Goal: Task Accomplishment & Management: Manage account settings

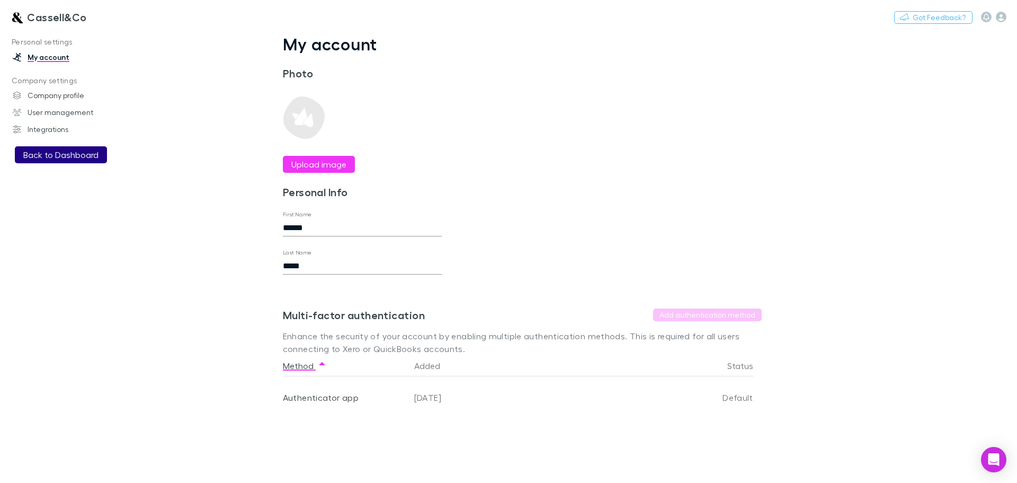
click at [58, 151] on button "Back to Dashboard" at bounding box center [61, 154] width 92 height 17
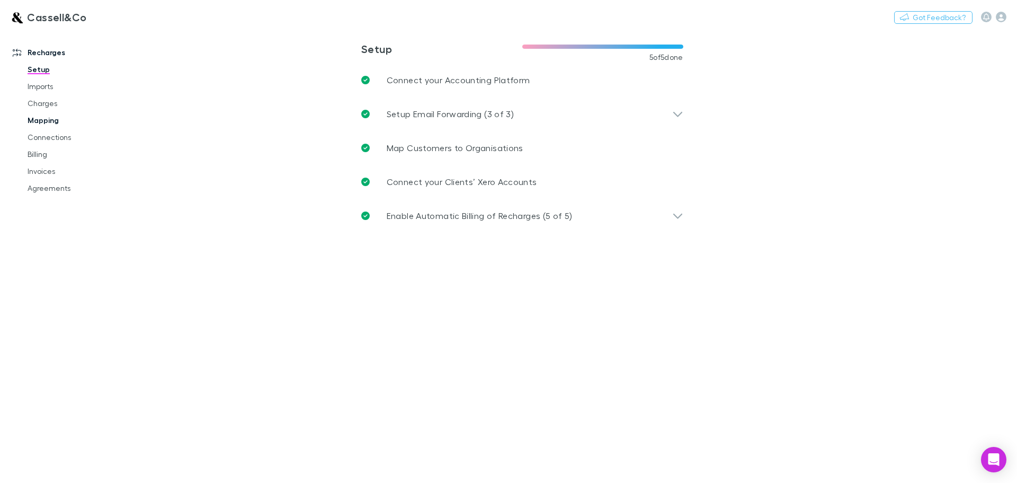
click at [48, 122] on link "Mapping" at bounding box center [80, 120] width 126 height 17
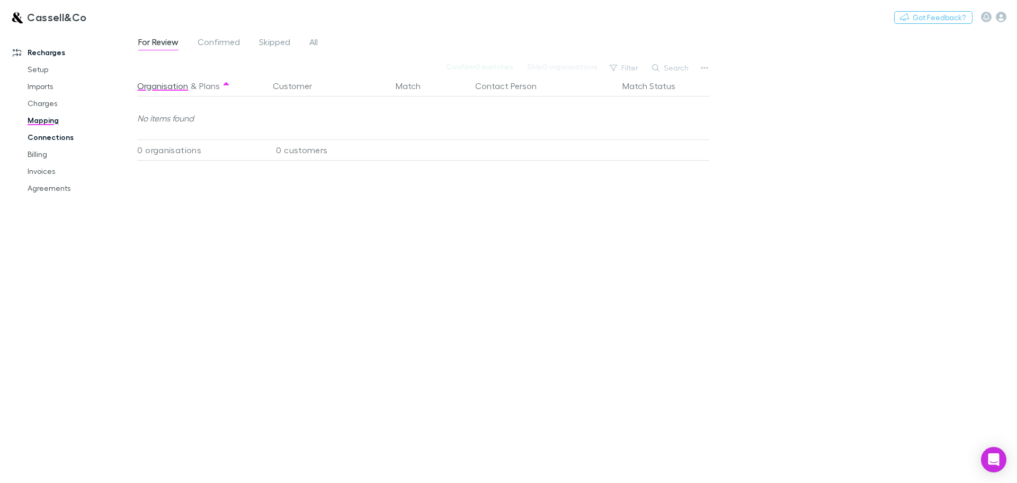
click at [48, 139] on link "Connections" at bounding box center [80, 137] width 126 height 17
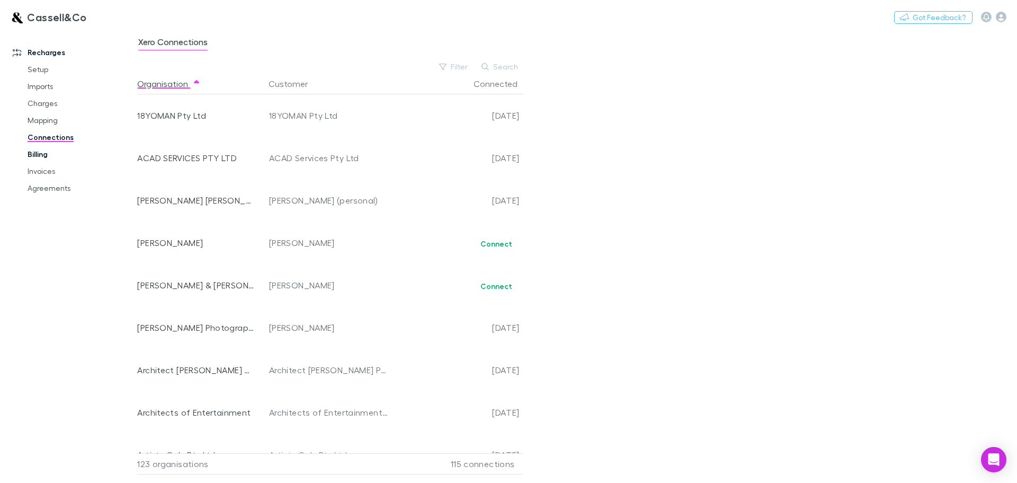
click at [48, 153] on link "Billing" at bounding box center [80, 154] width 126 height 17
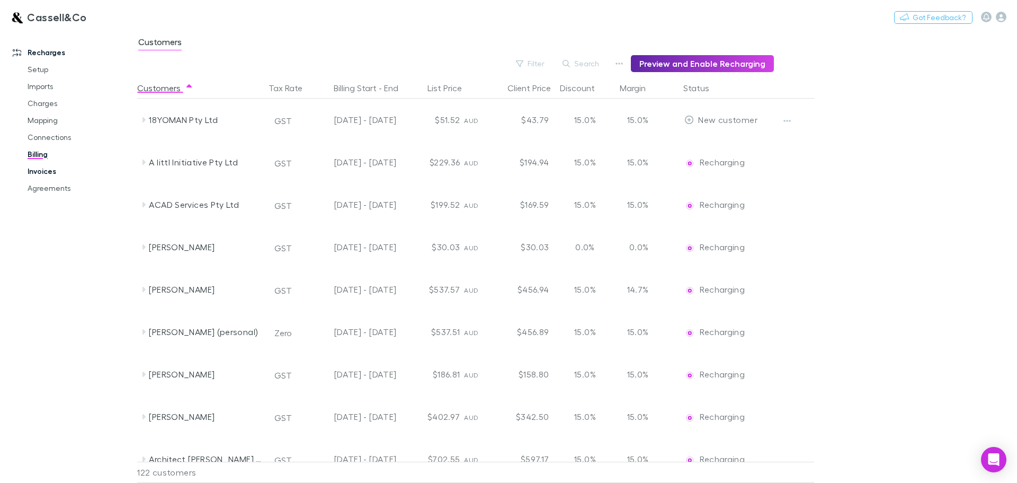
click at [38, 177] on link "Invoices" at bounding box center [80, 171] width 126 height 17
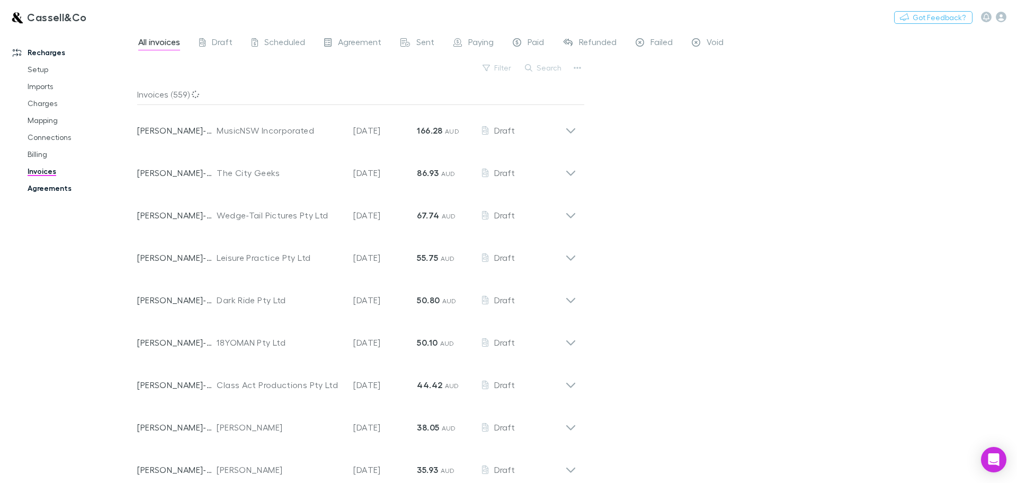
click at [65, 190] on link "Agreements" at bounding box center [80, 188] width 126 height 17
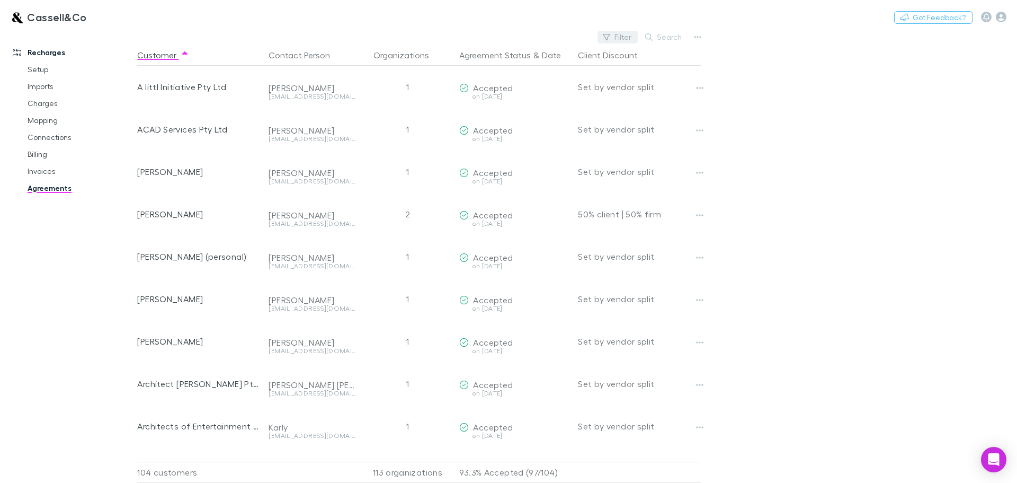
click at [618, 31] on button "Filter" at bounding box center [618, 37] width 40 height 13
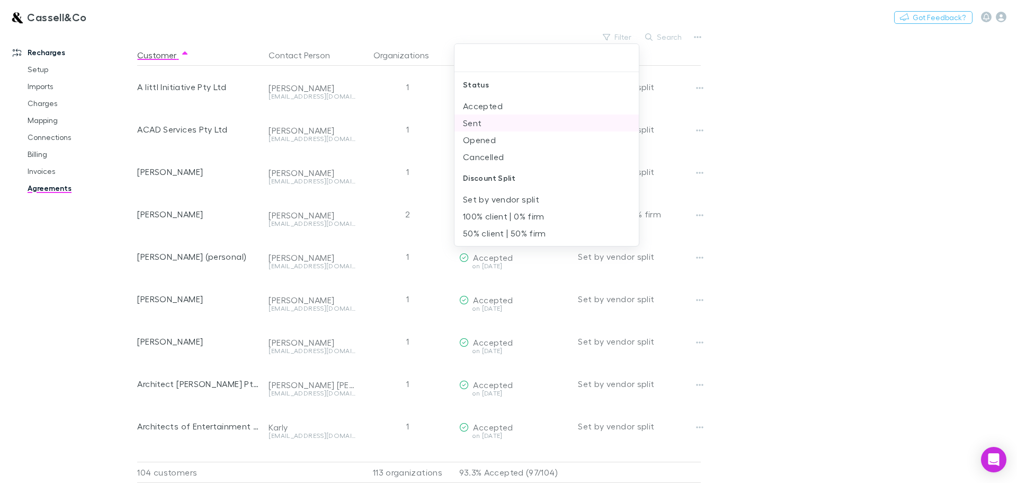
click at [471, 127] on li "Sent" at bounding box center [546, 122] width 184 height 17
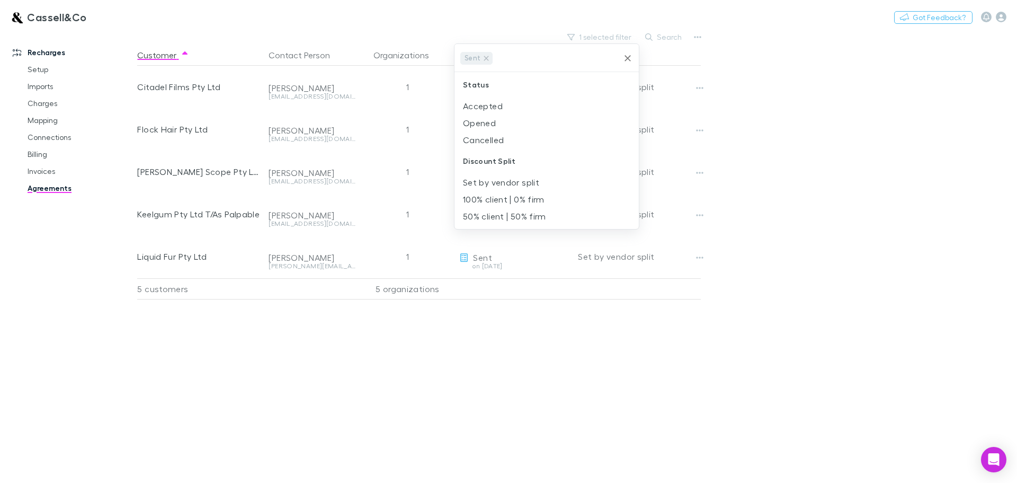
click at [819, 157] on div at bounding box center [508, 241] width 1017 height 483
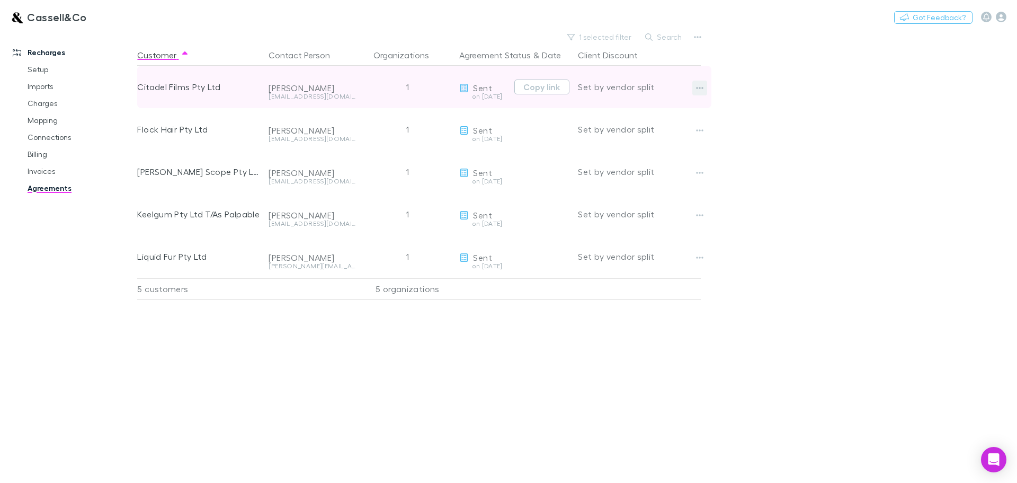
click at [707, 85] on button "button" at bounding box center [699, 88] width 15 height 15
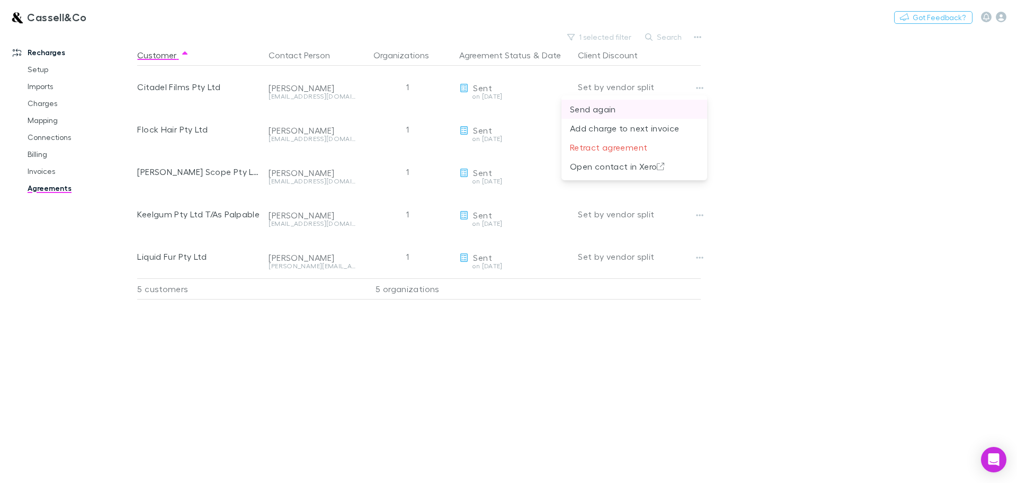
click at [599, 110] on p "Send again" at bounding box center [634, 109] width 129 height 13
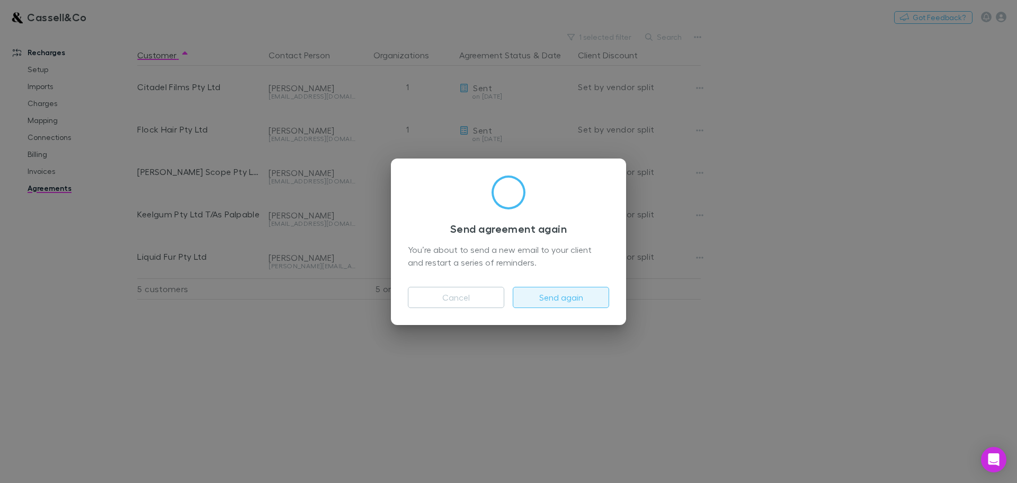
click at [565, 298] on button "Send again" at bounding box center [561, 297] width 96 height 21
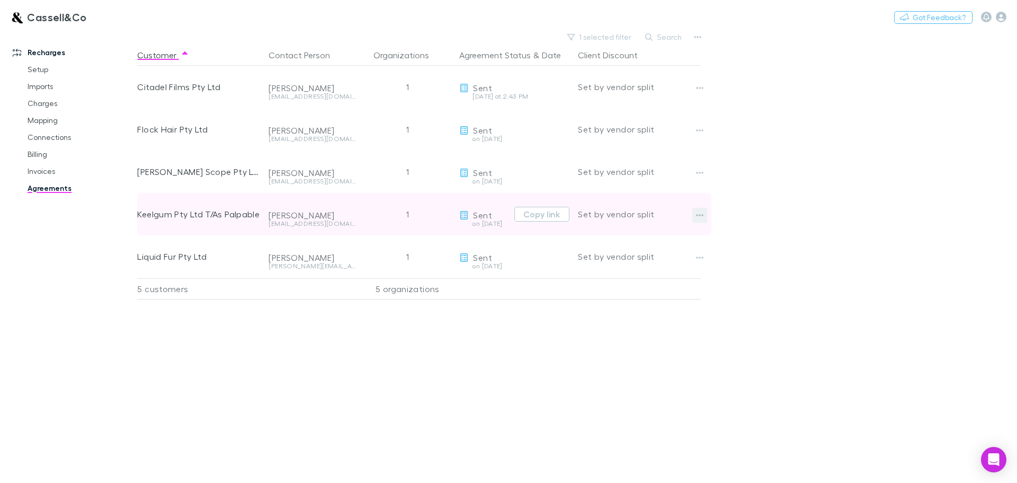
click at [698, 213] on icon "button" at bounding box center [699, 215] width 7 height 8
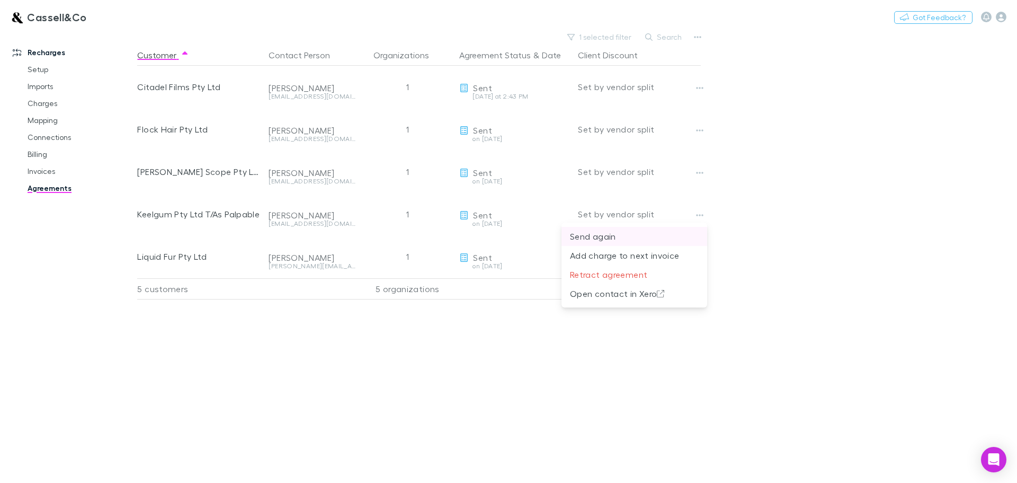
click at [606, 236] on p "Send again" at bounding box center [634, 236] width 129 height 13
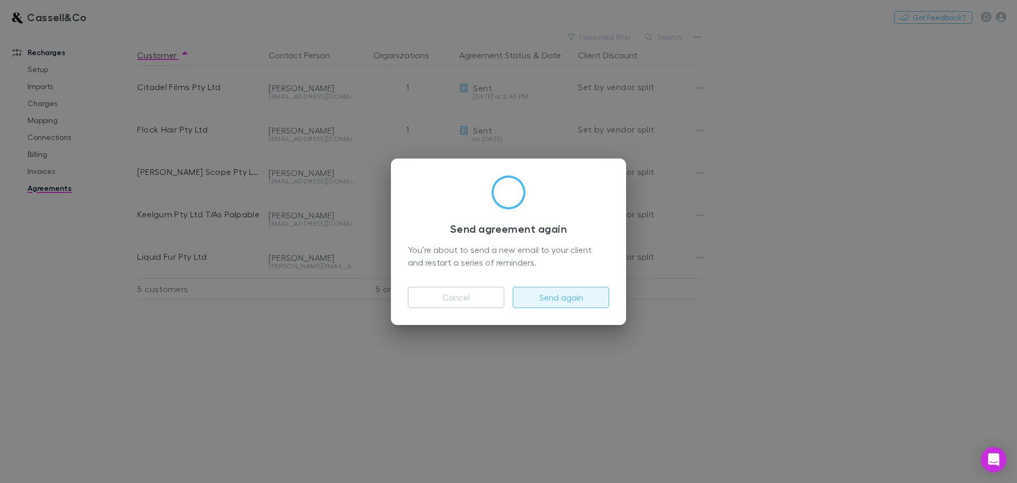
click at [552, 303] on button "Send again" at bounding box center [561, 297] width 96 height 21
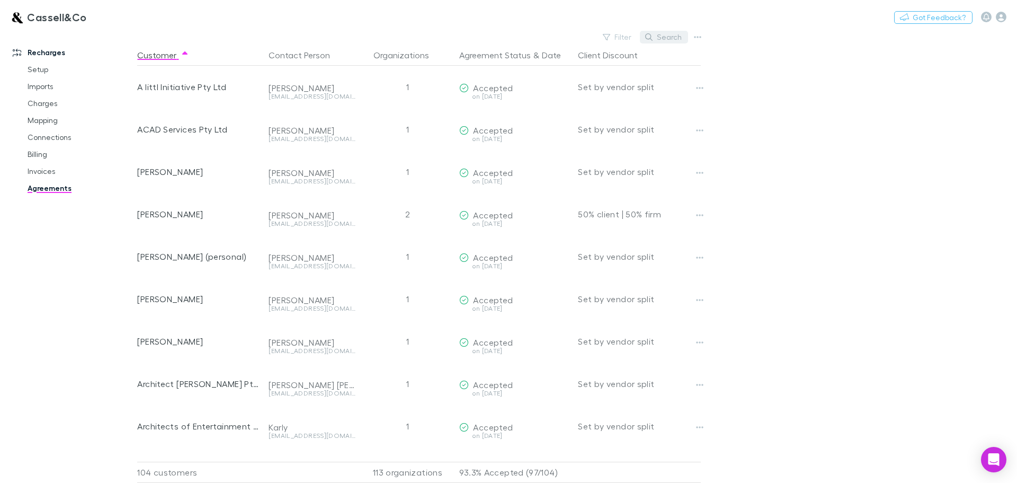
click at [676, 35] on button "Search" at bounding box center [664, 37] width 48 height 13
click at [629, 26] on div "Cassell&Co Nothing Got Feedback?" at bounding box center [508, 17] width 1017 height 34
click at [623, 35] on button "Filter" at bounding box center [618, 37] width 40 height 13
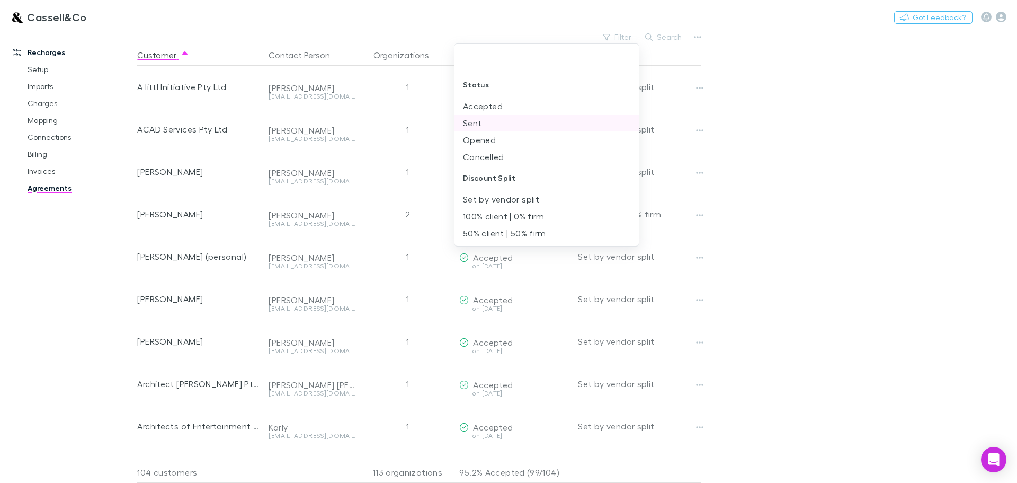
click at [467, 122] on li "Sent" at bounding box center [546, 122] width 184 height 17
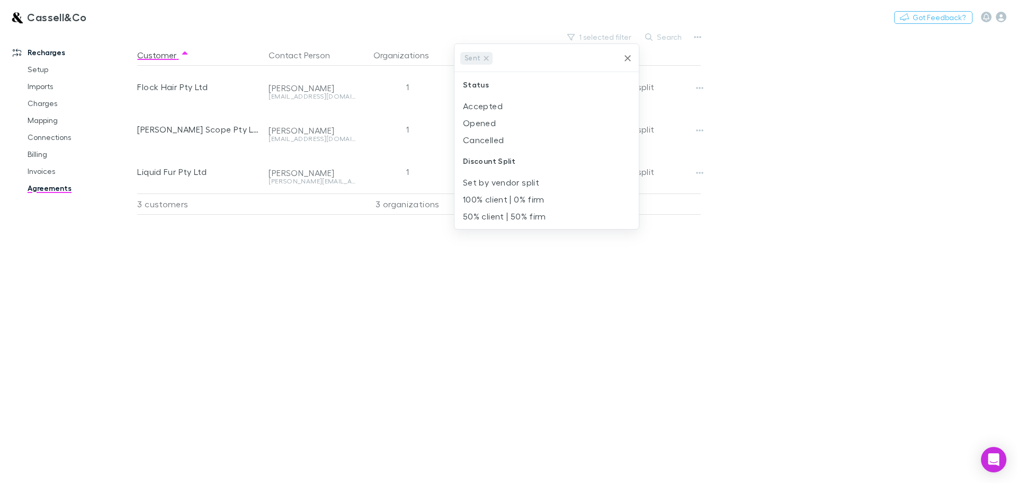
click at [383, 335] on div at bounding box center [508, 241] width 1017 height 483
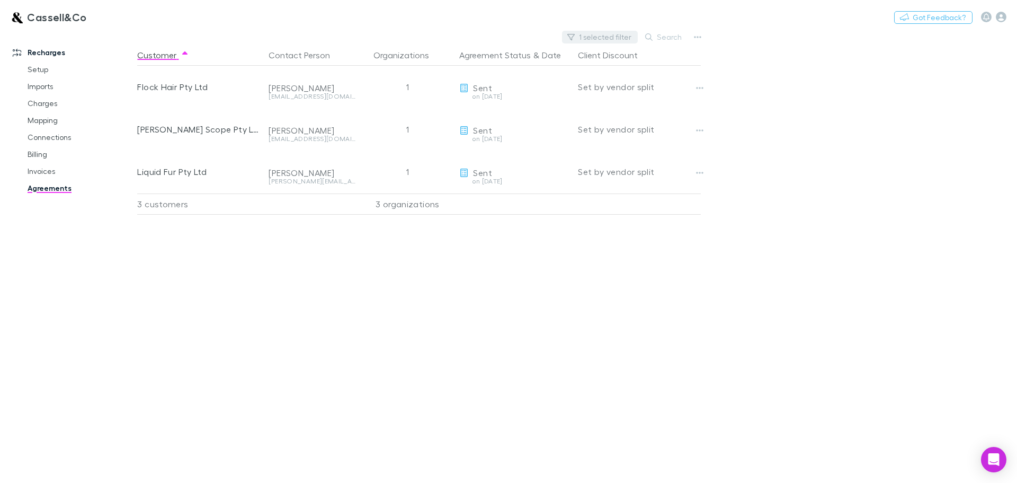
click at [590, 38] on button "1 selected filter" at bounding box center [600, 37] width 76 height 13
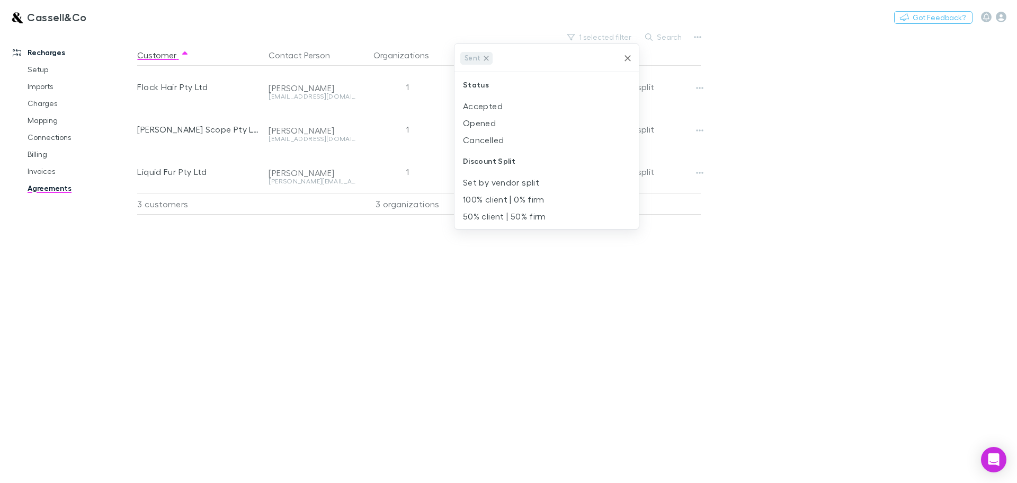
click at [485, 58] on icon at bounding box center [486, 58] width 5 height 5
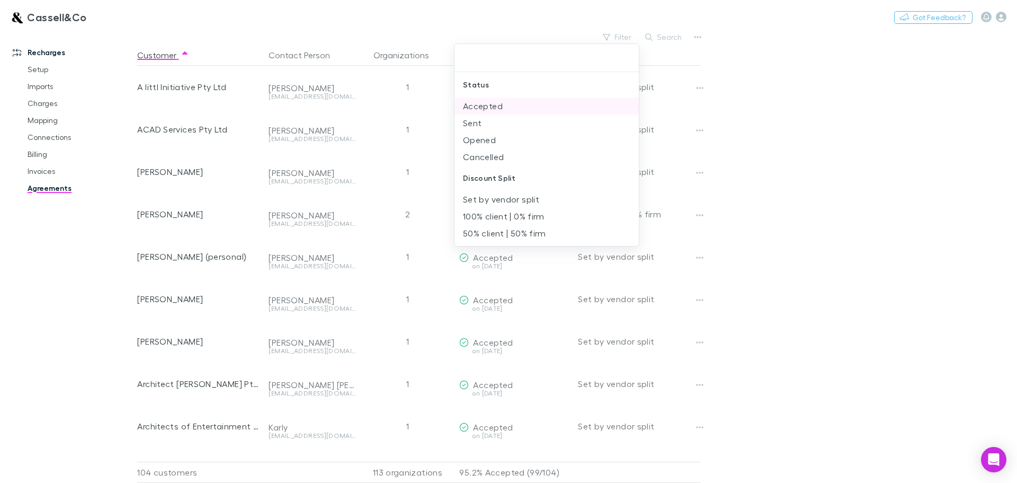
click at [484, 106] on li "Accepted" at bounding box center [546, 105] width 184 height 17
click at [749, 90] on div at bounding box center [508, 241] width 1017 height 483
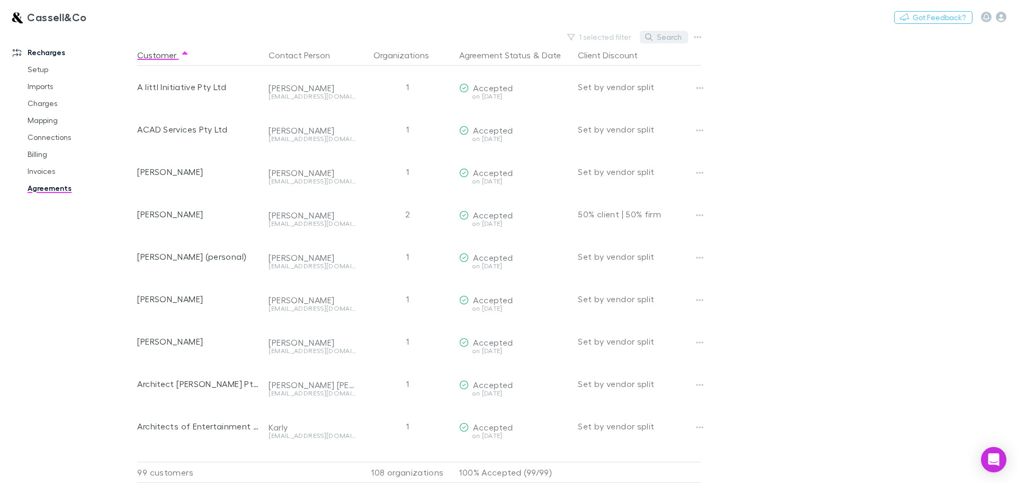
click at [670, 34] on button "Search" at bounding box center [664, 37] width 48 height 13
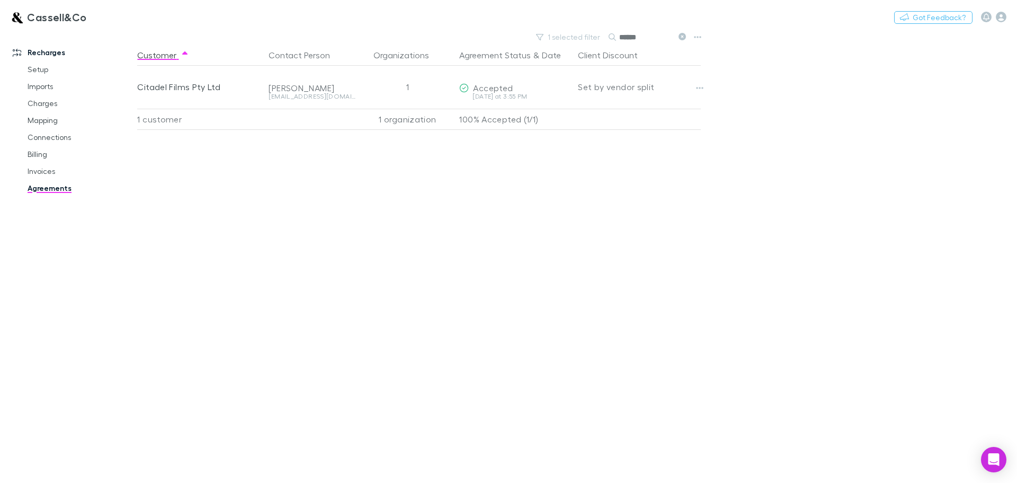
type input "*******"
